Goal: Information Seeking & Learning: Learn about a topic

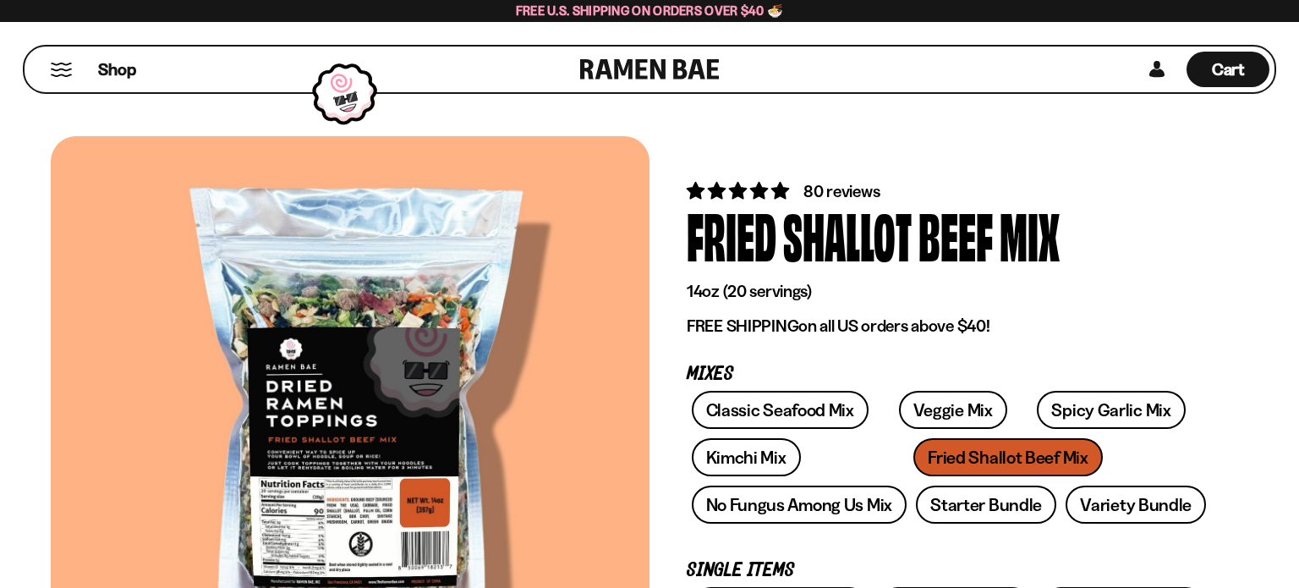
click at [909, 462] on div "Classic Seafood Mix Veggie Mix Spicy Garlic Mix Kimchi Mix Fried Shallot Beef M…" at bounding box center [949, 462] width 524 height 142
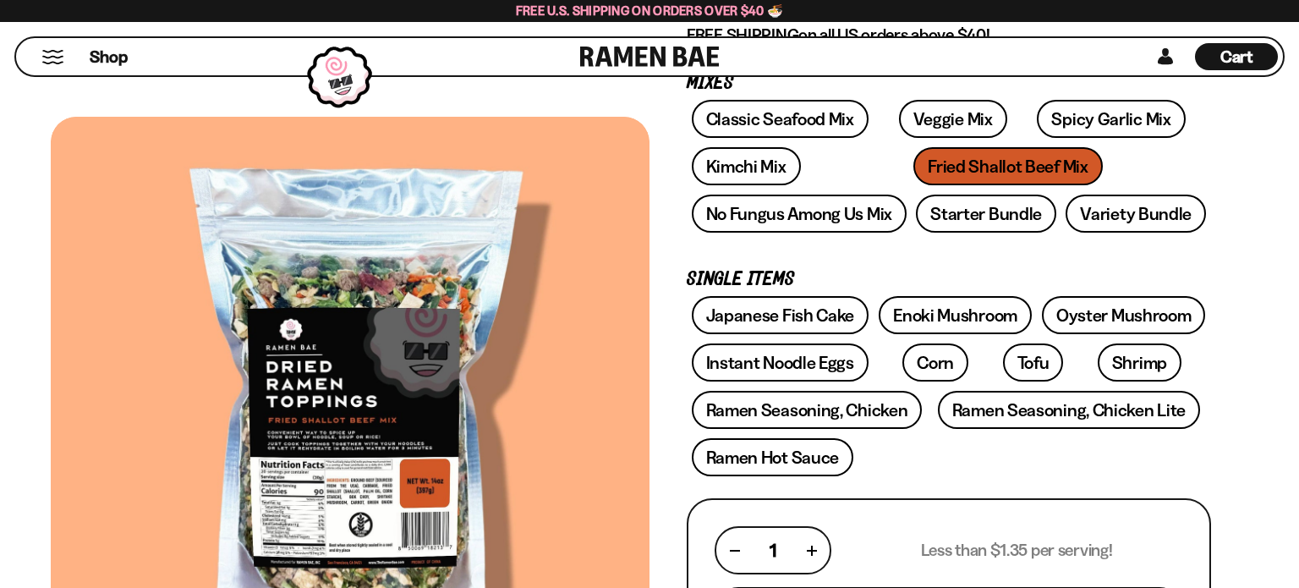
scroll to position [294, 0]
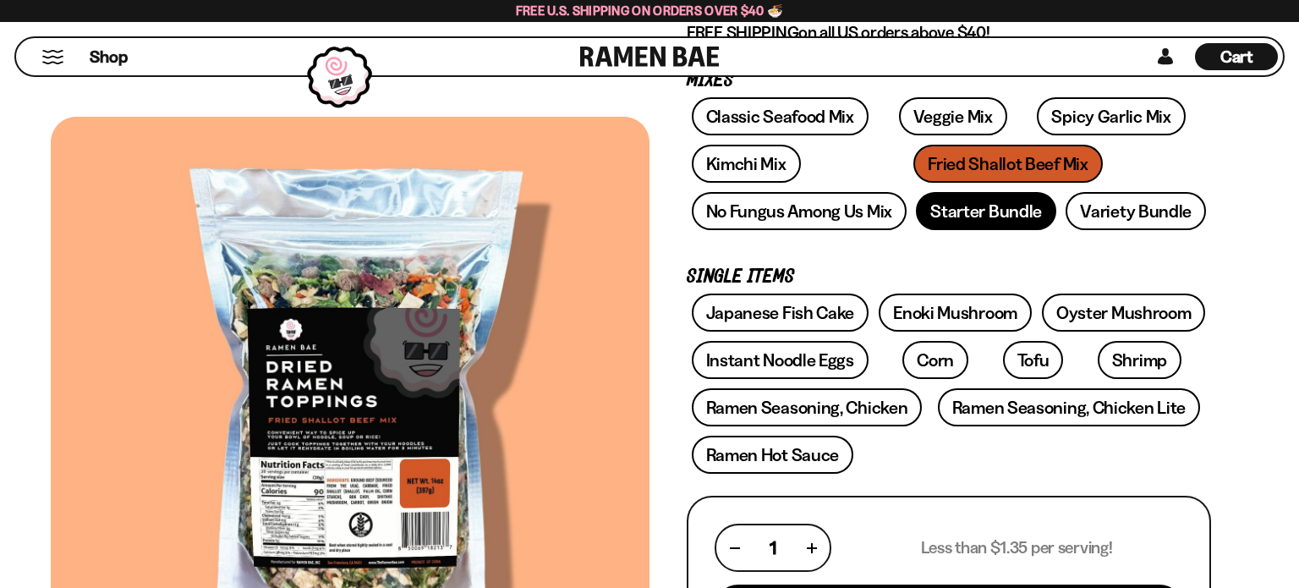
click at [1013, 217] on link "Starter Bundle" at bounding box center [986, 211] width 140 height 38
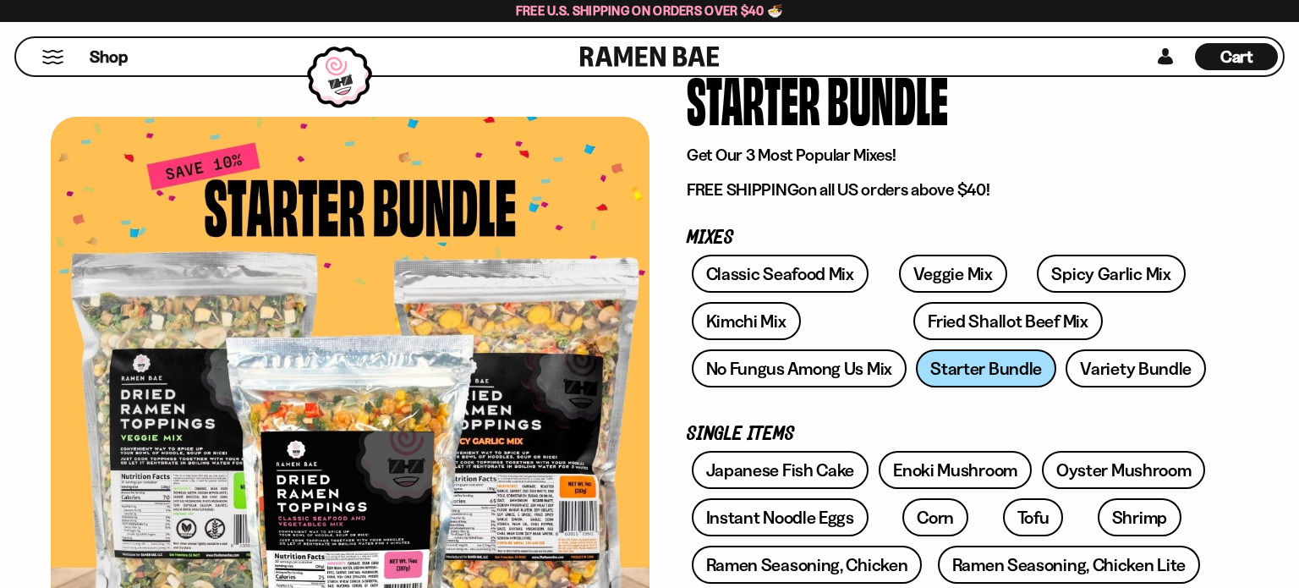
scroll to position [168, 0]
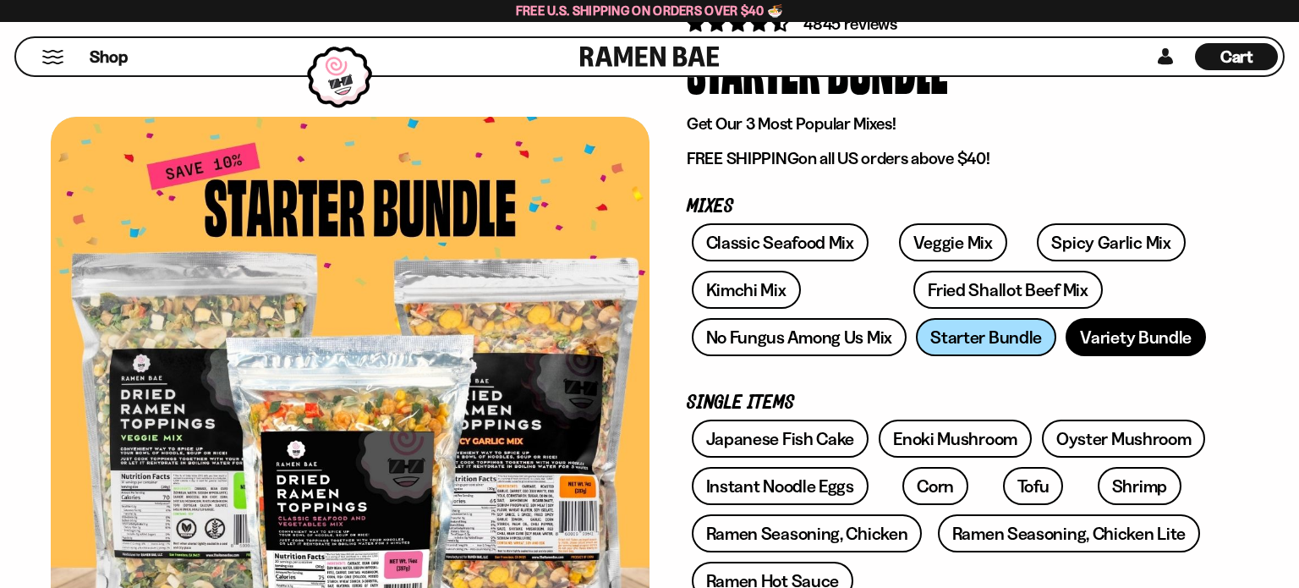
click at [1153, 334] on link "Variety Bundle" at bounding box center [1136, 337] width 140 height 38
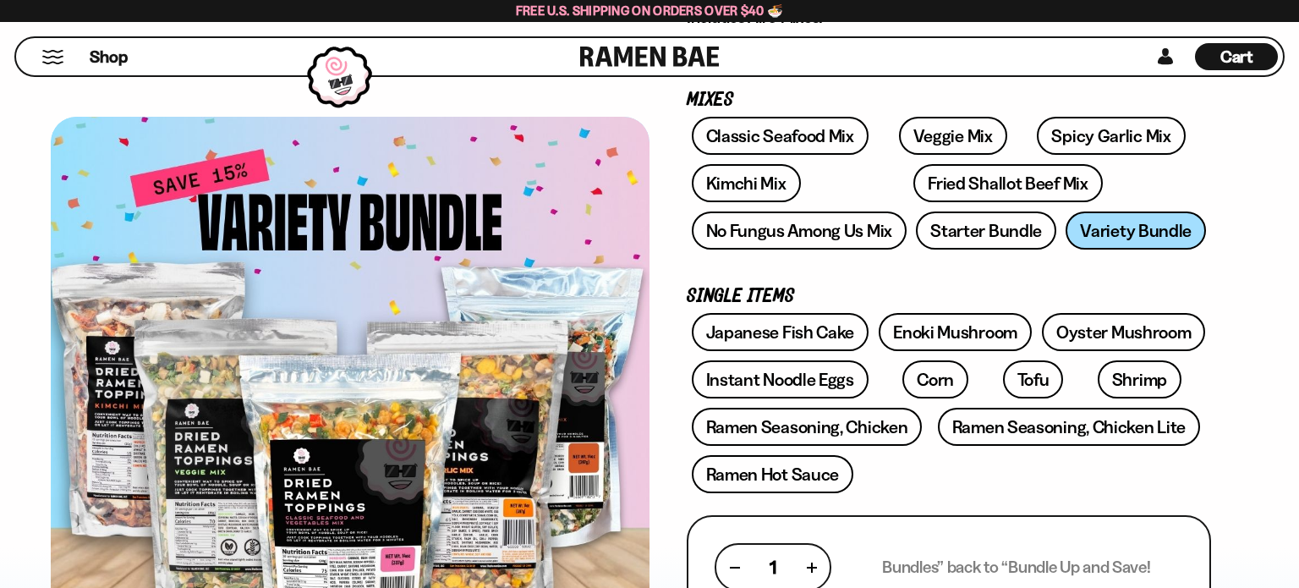
scroll to position [270, 0]
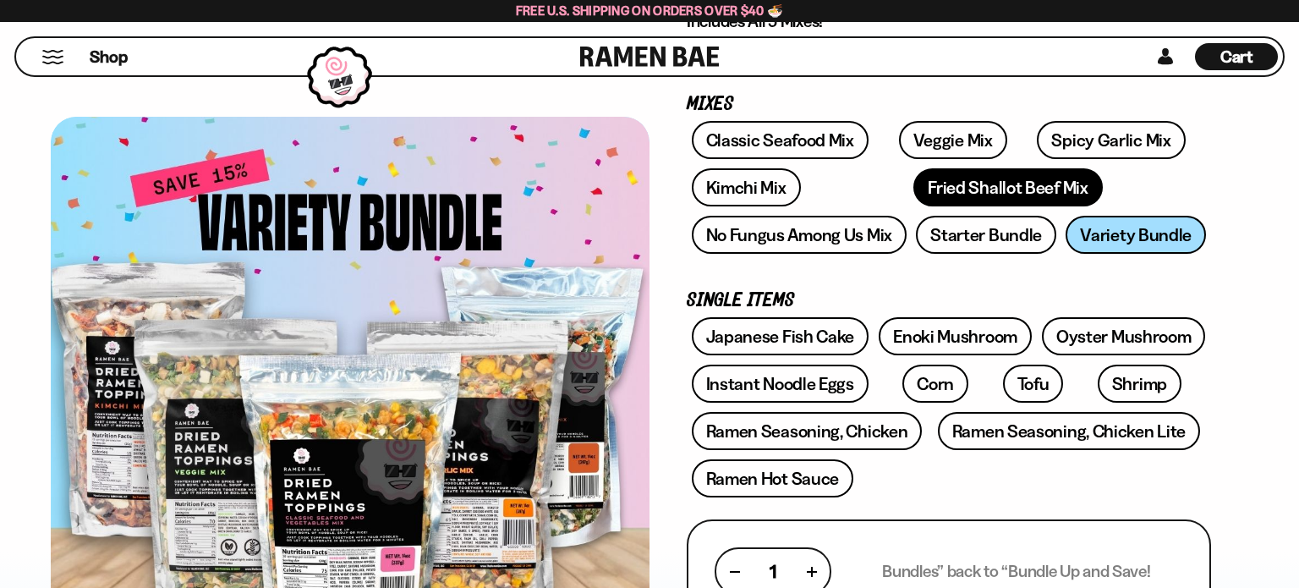
click at [914, 186] on link "Fried Shallot Beef Mix" at bounding box center [1008, 187] width 189 height 38
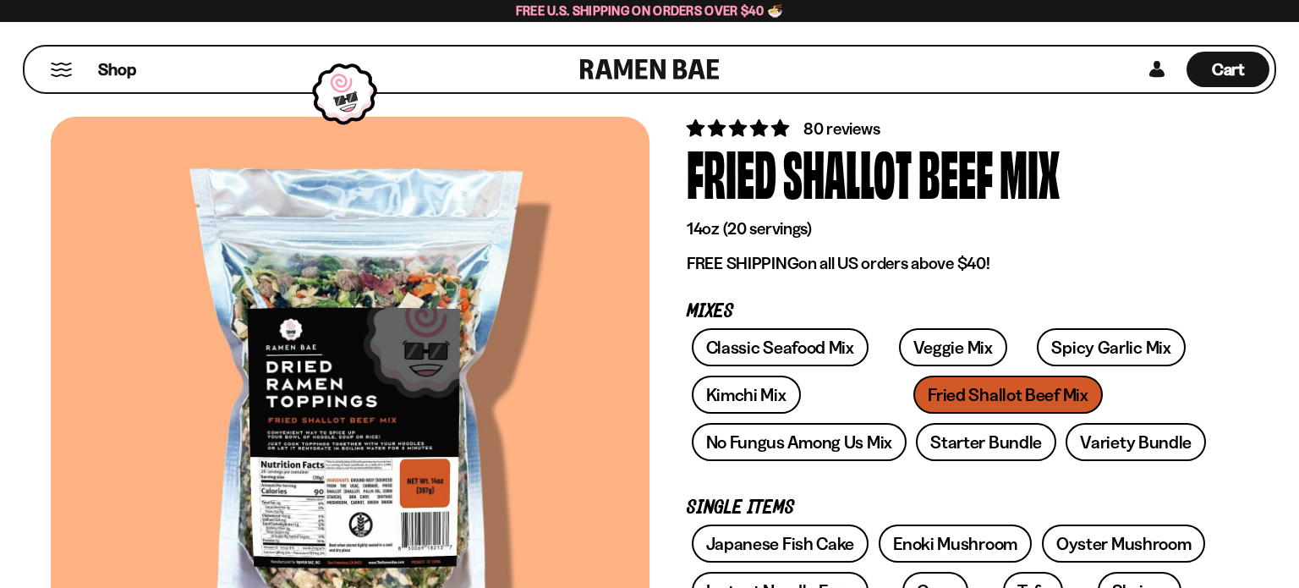
scroll to position [64, 0]
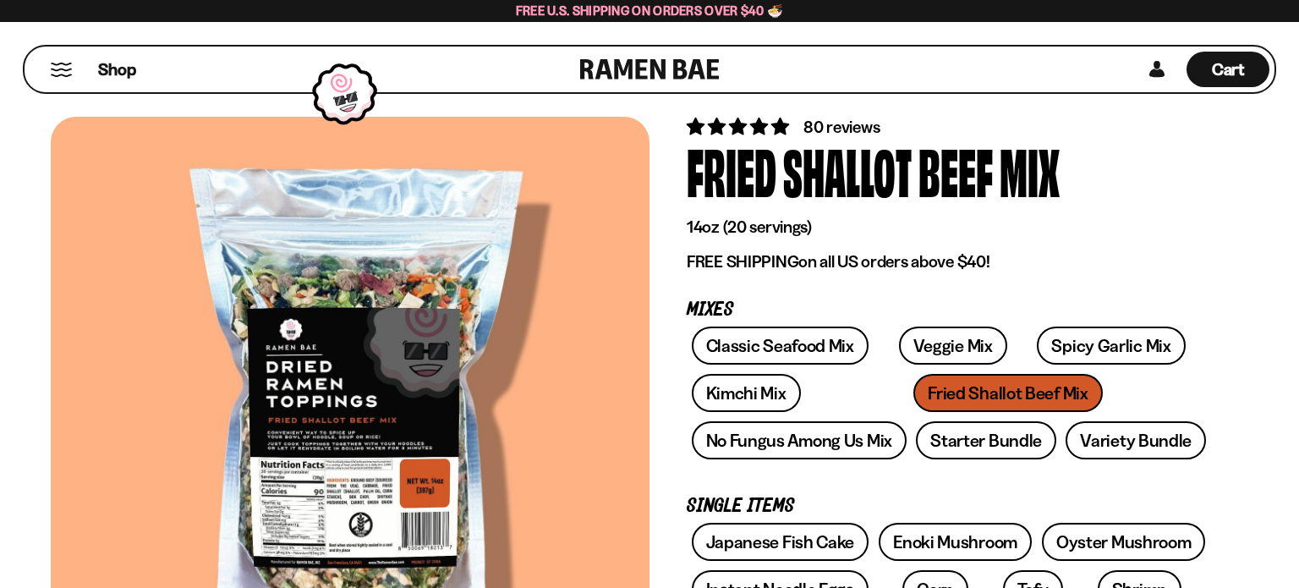
click at [134, 413] on div at bounding box center [350, 406] width 599 height 578
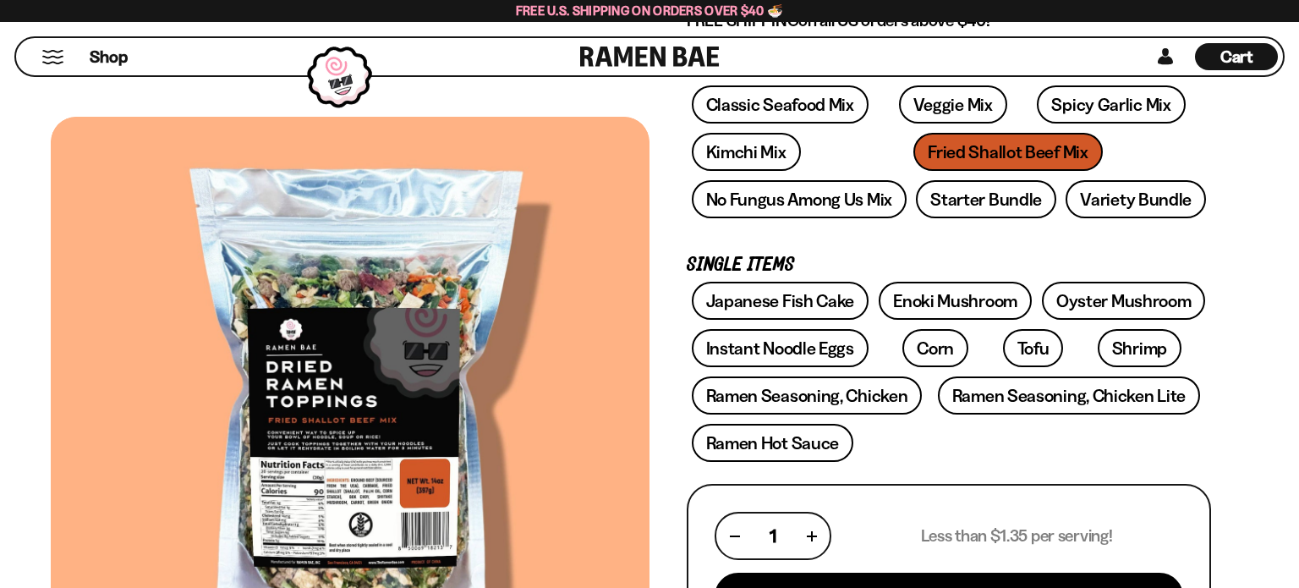
scroll to position [310, 0]
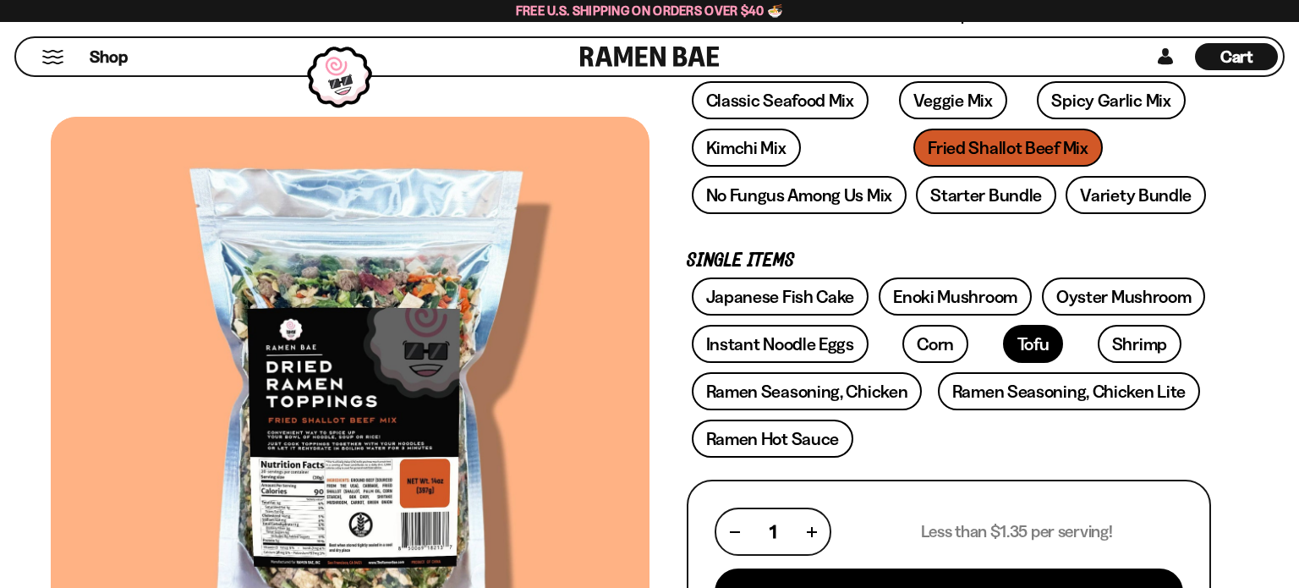
click at [1003, 339] on link "Tofu" at bounding box center [1033, 344] width 61 height 38
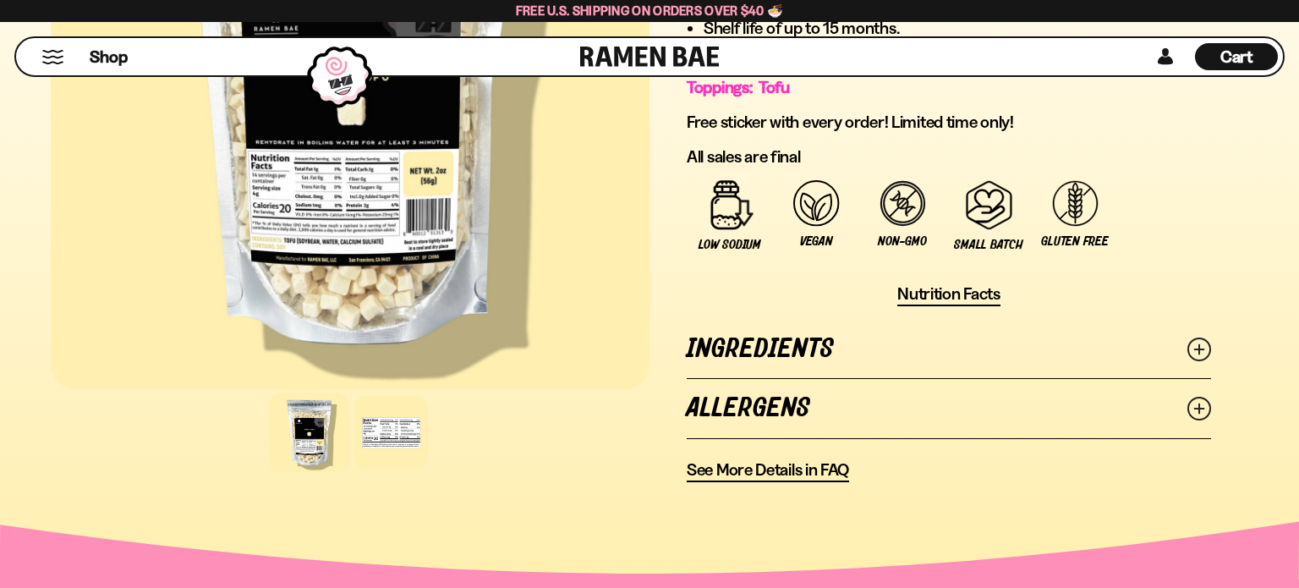
scroll to position [1077, 0]
click at [1204, 343] on icon at bounding box center [1200, 349] width 24 height 24
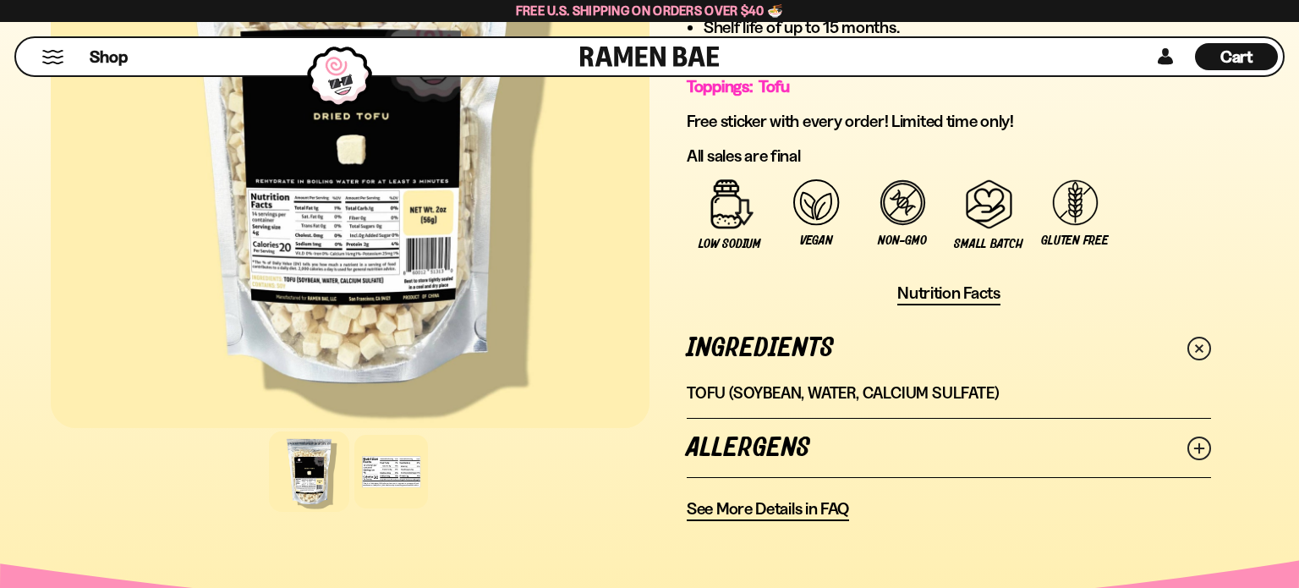
click at [984, 284] on span "Nutrition Facts" at bounding box center [949, 293] width 103 height 21
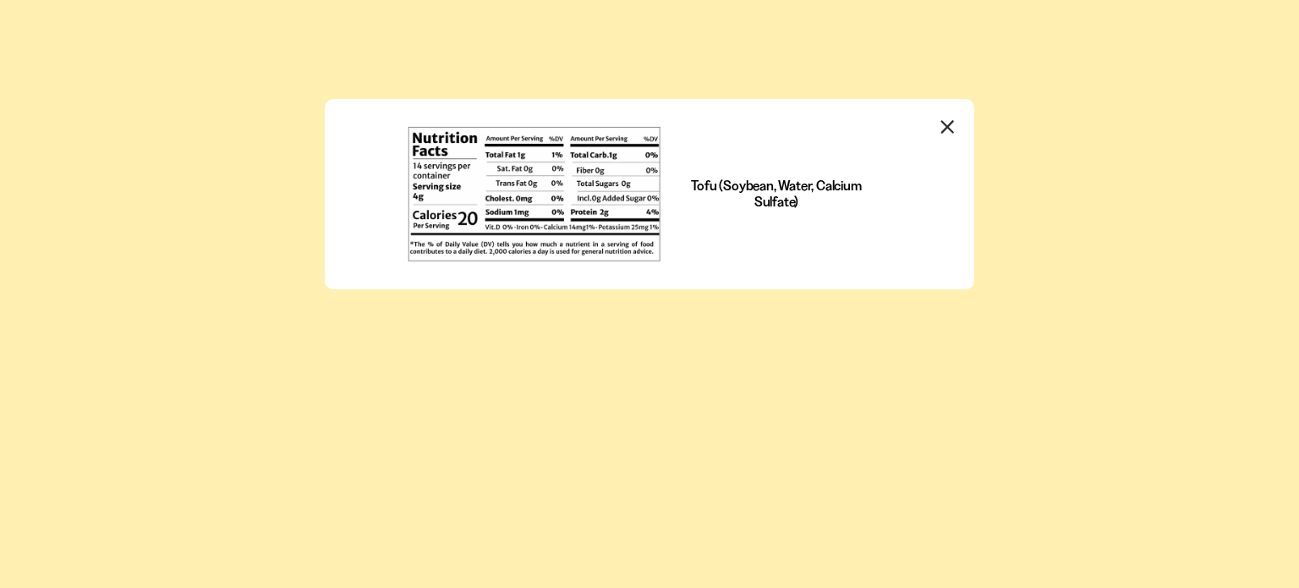
scroll to position [0, 0]
click at [949, 125] on icon "Close modal" at bounding box center [947, 126] width 11 height 11
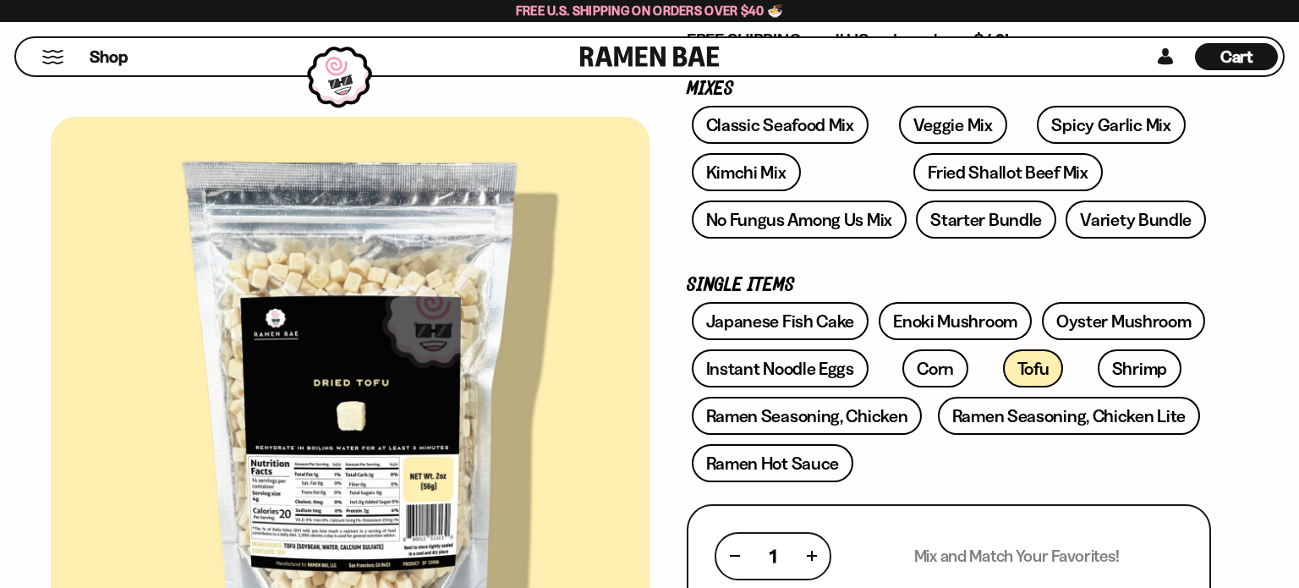
scroll to position [286, 0]
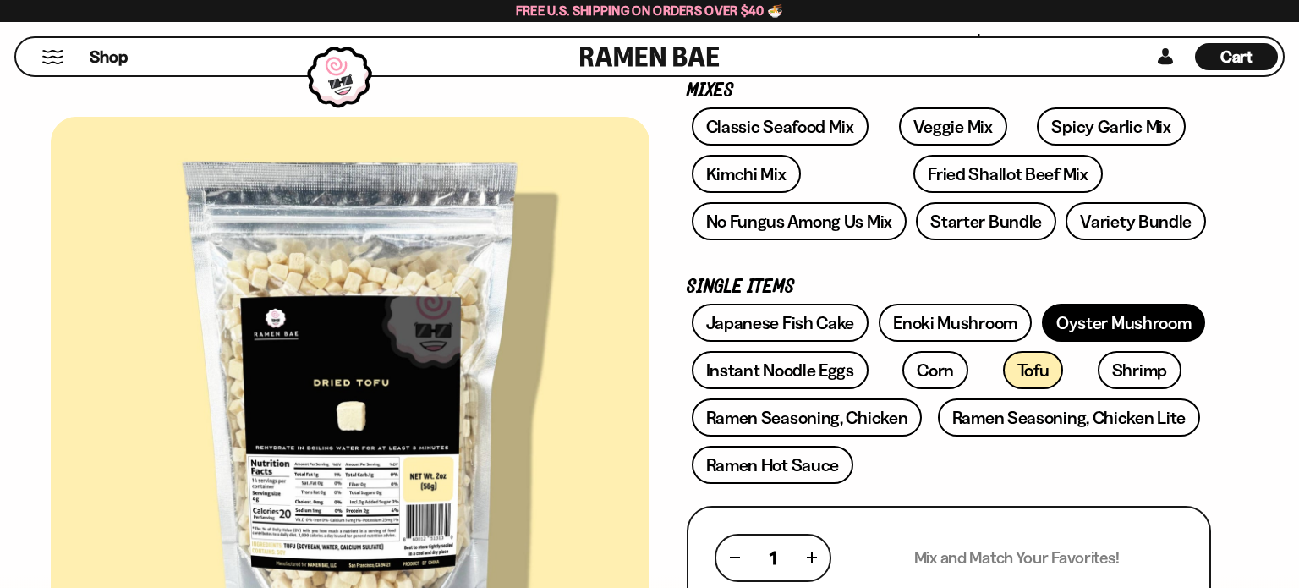
click at [1107, 311] on link "Oyster Mushroom" at bounding box center [1124, 323] width 164 height 38
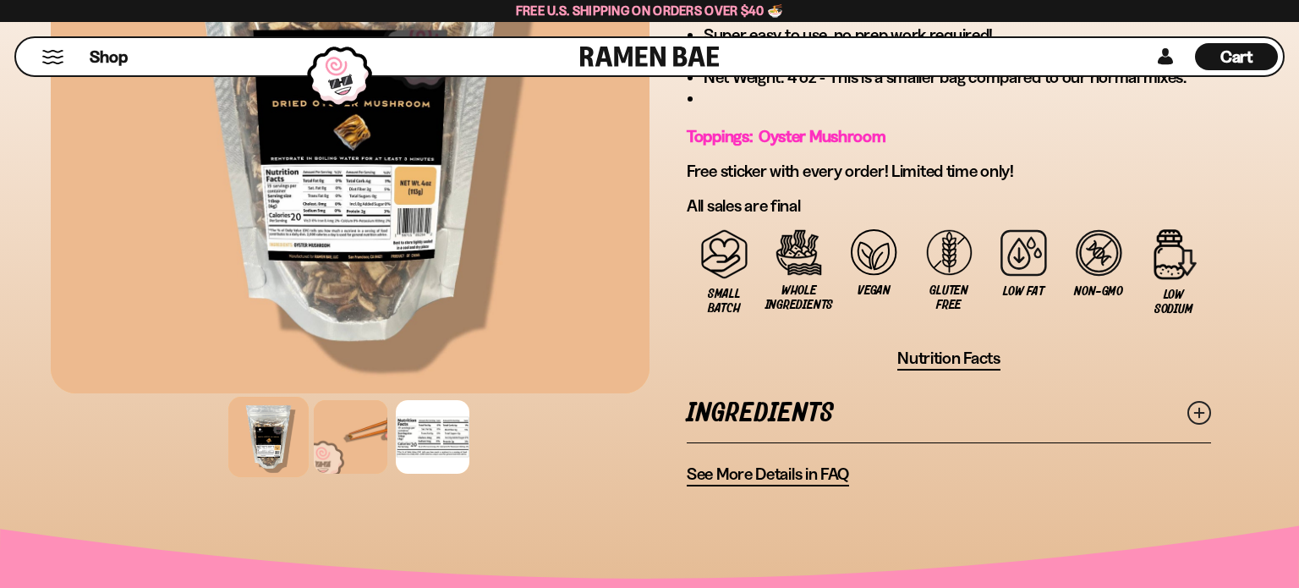
scroll to position [1046, 0]
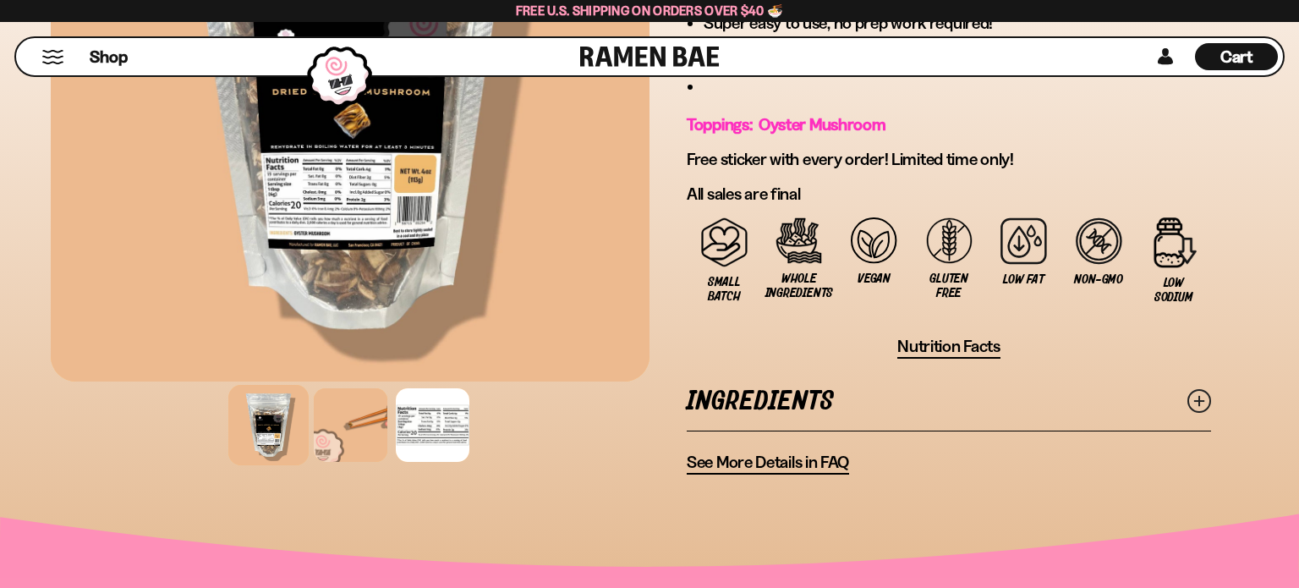
click at [952, 341] on span "Nutrition Facts" at bounding box center [949, 346] width 103 height 21
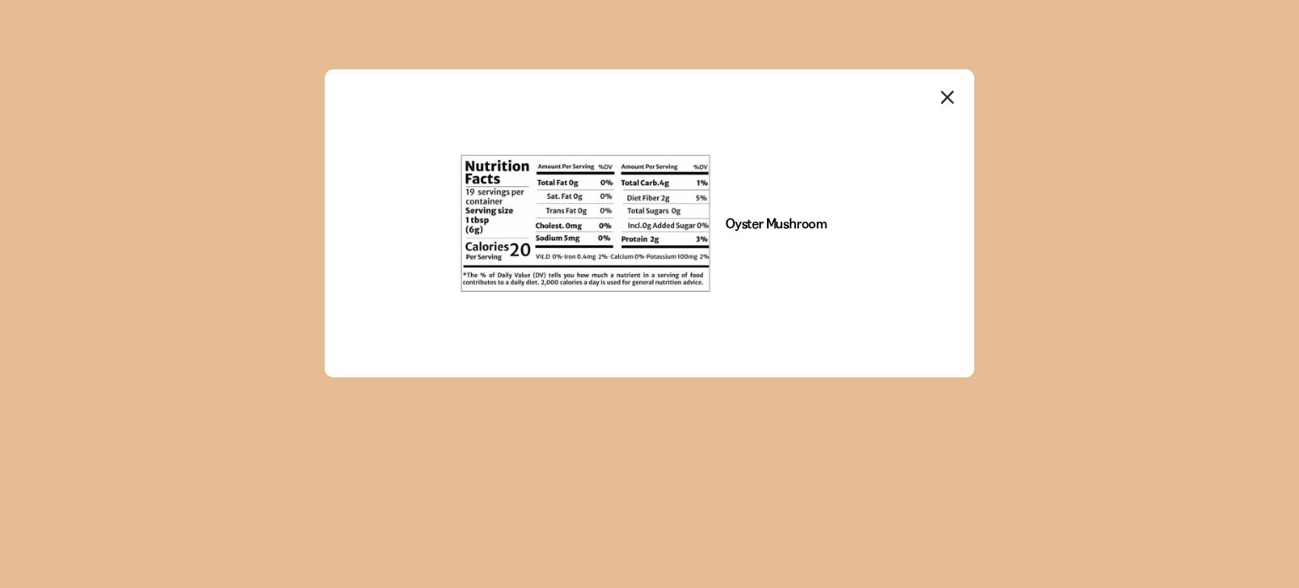
scroll to position [0, 0]
click at [946, 102] on icon "Close modal" at bounding box center [948, 97] width 25 height 25
